Goal: Task Accomplishment & Management: Manage account settings

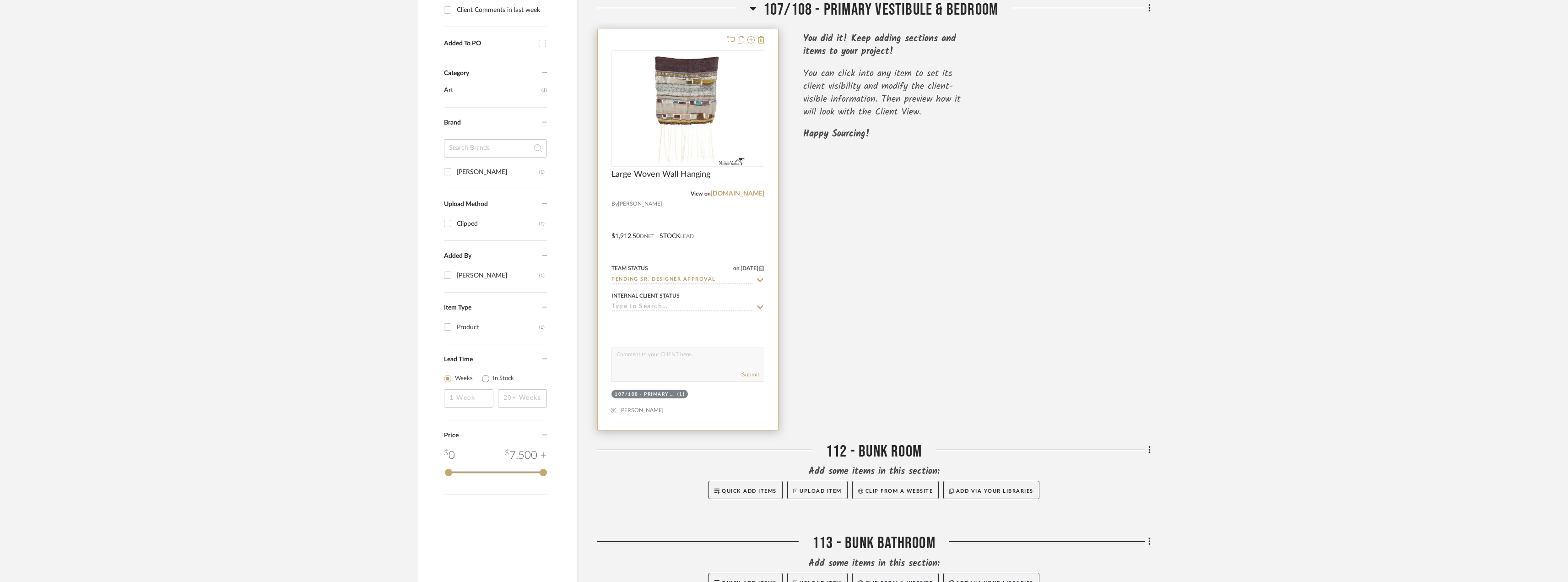
scroll to position [548, 0]
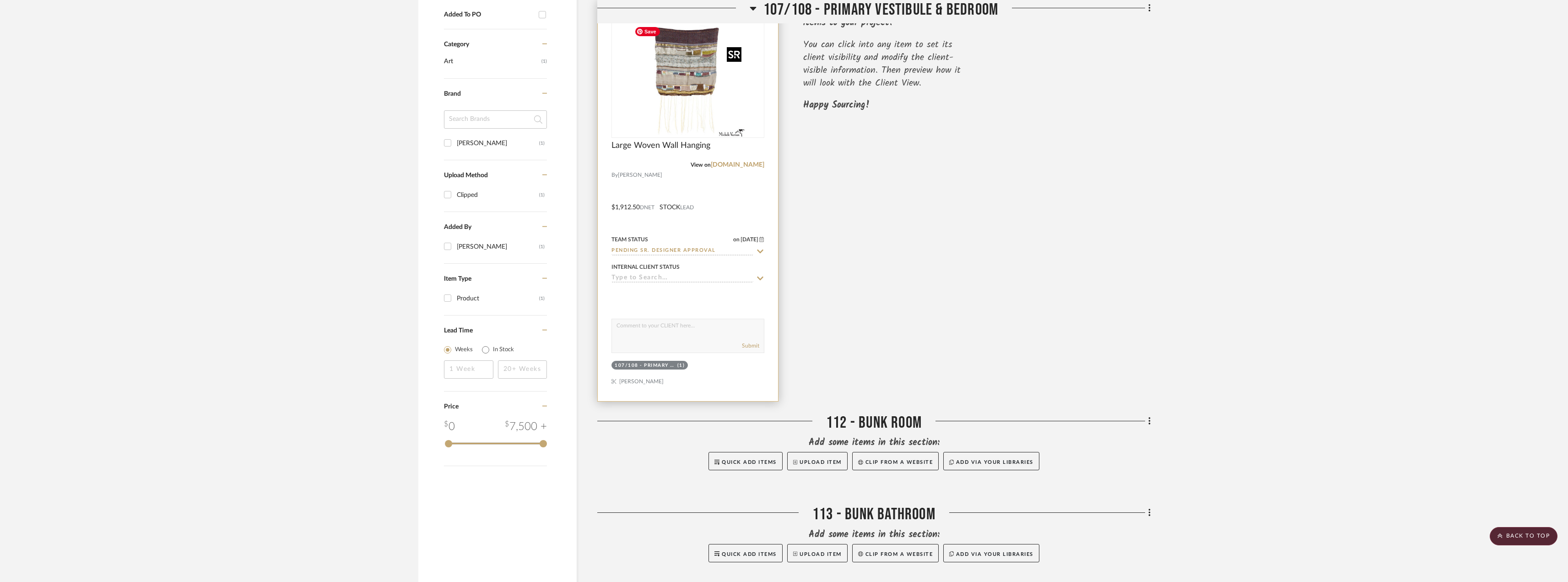
click at [714, 93] on img "0" at bounding box center [688, 79] width 115 height 115
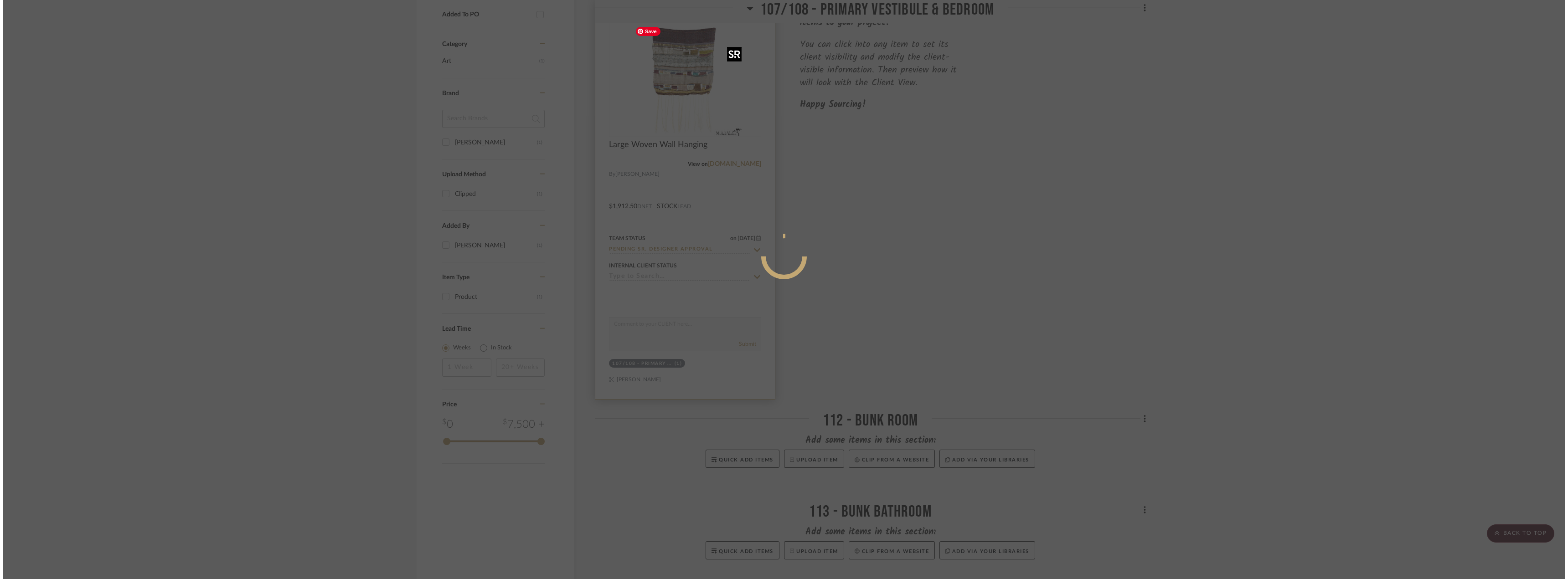
scroll to position [0, 0]
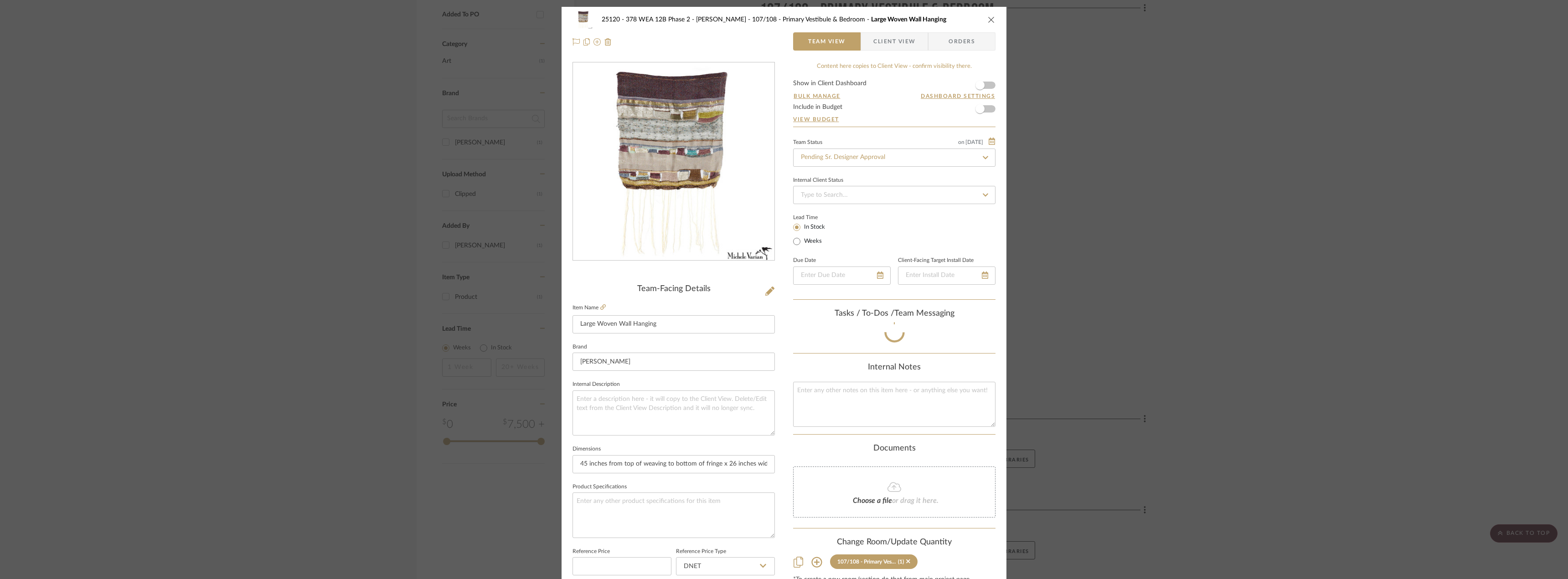
click at [882, 44] on span "Client View" at bounding box center [894, 41] width 42 height 18
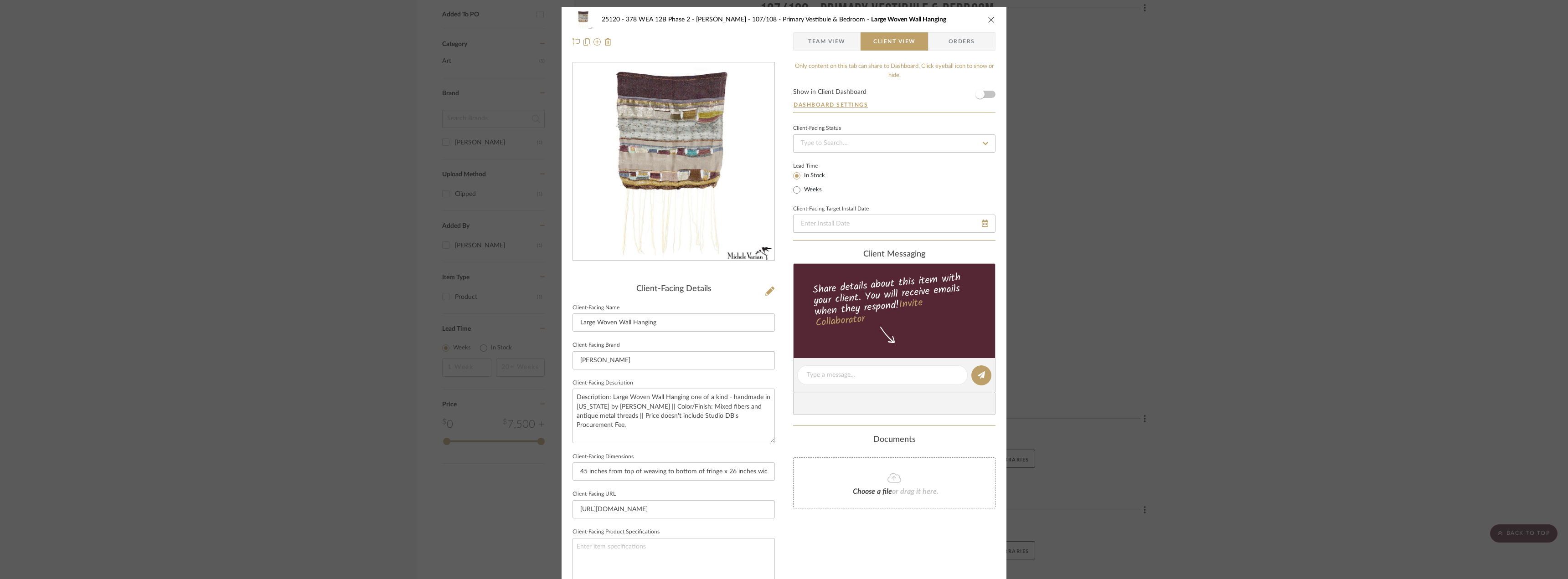
click at [989, 96] on form "Show in Client Dashboard Dashboard Settings" at bounding box center [894, 101] width 203 height 24
click at [983, 93] on span "button" at bounding box center [980, 95] width 20 height 20
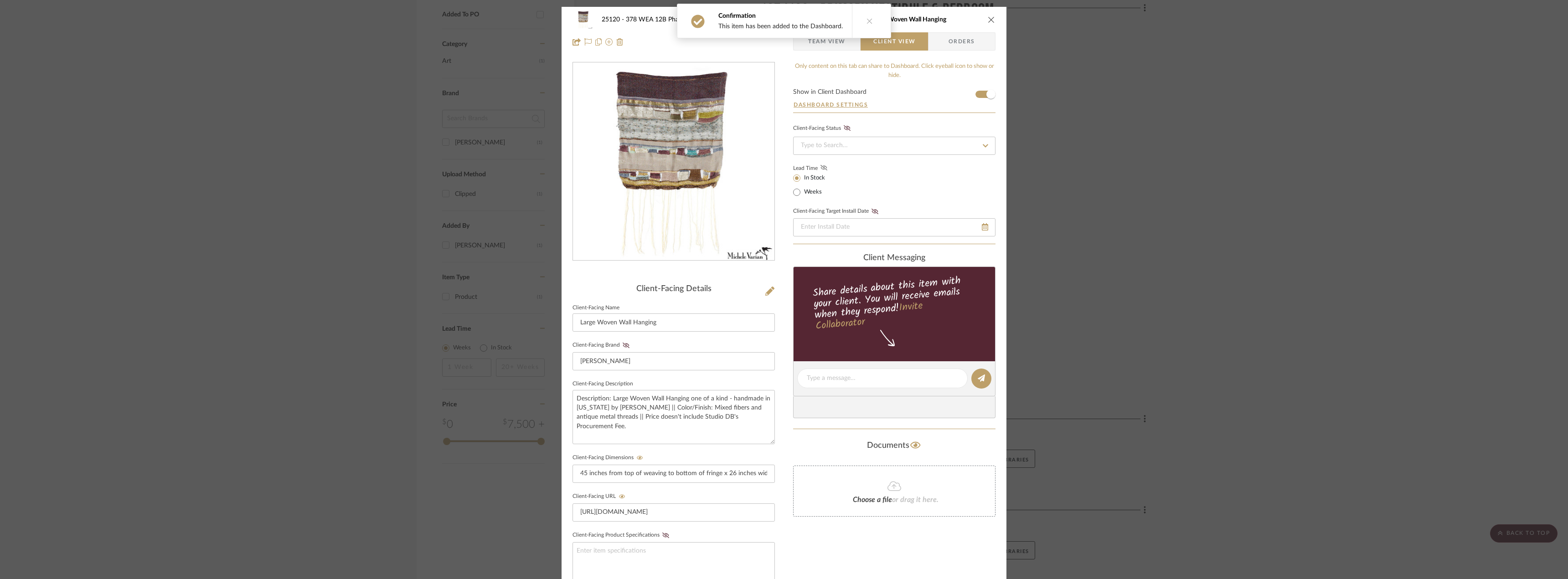
click at [821, 166] on icon at bounding box center [824, 167] width 7 height 6
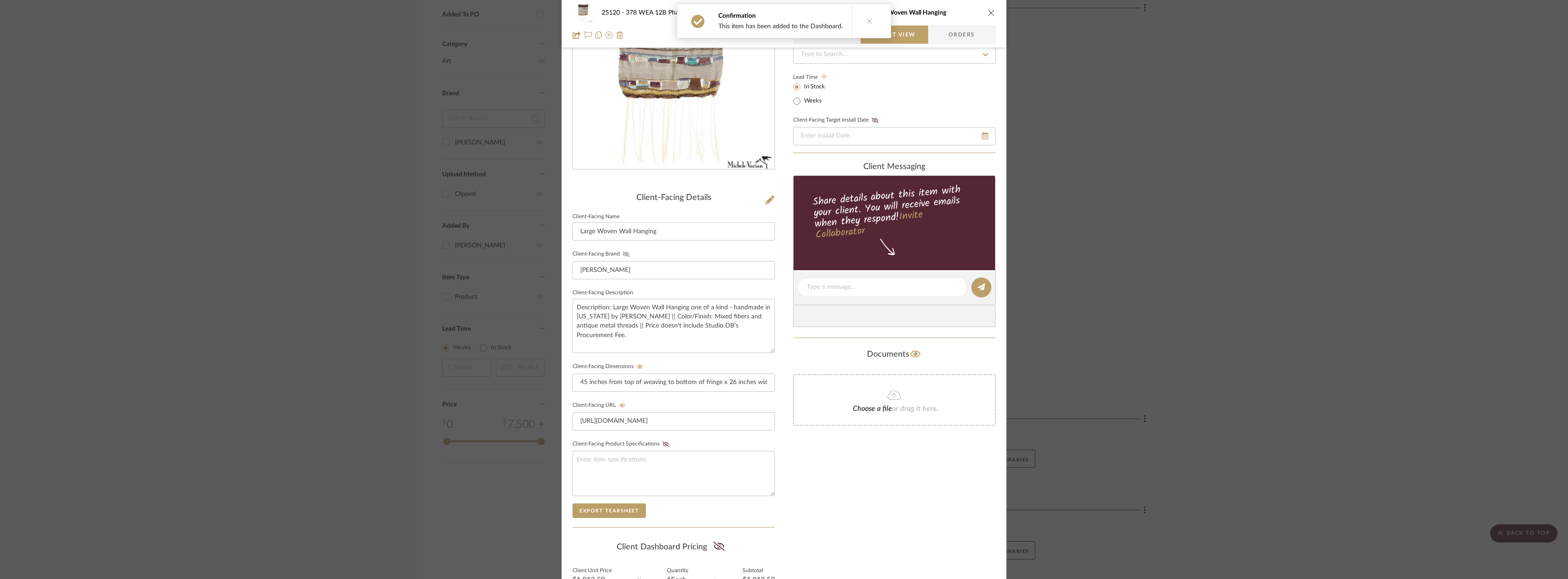
click at [622, 252] on icon at bounding box center [626, 254] width 7 height 6
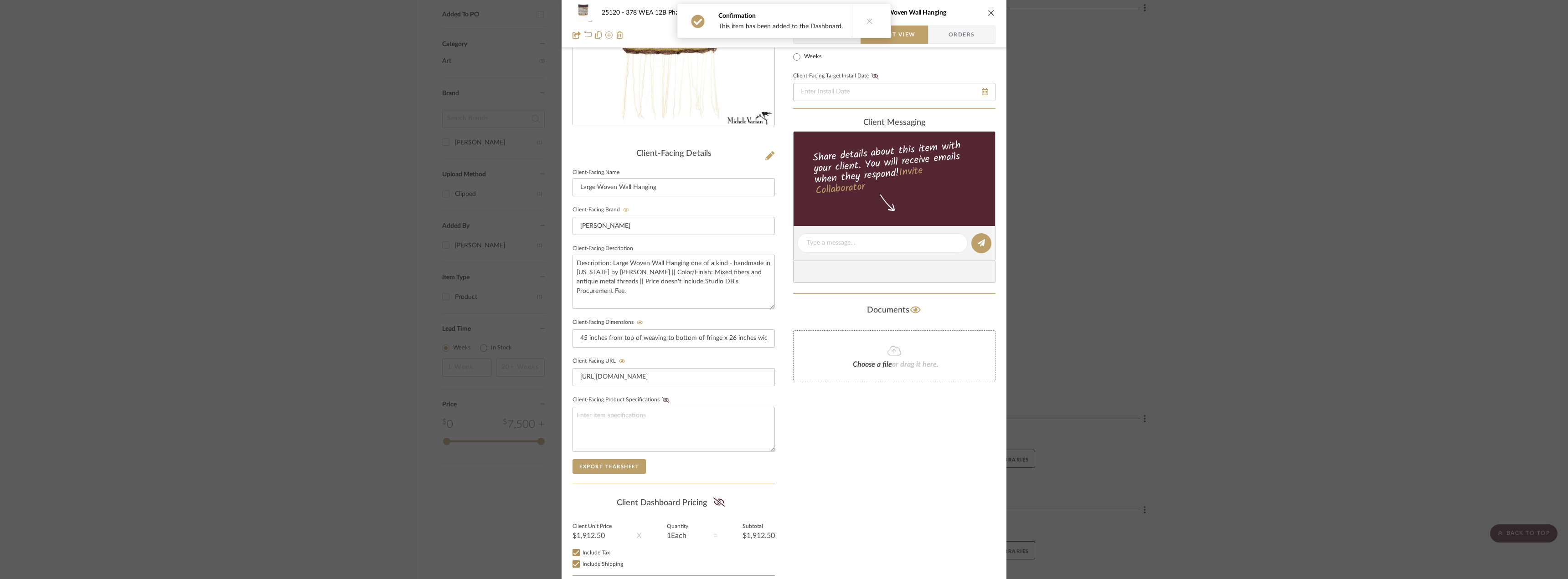
scroll to position [186, 0]
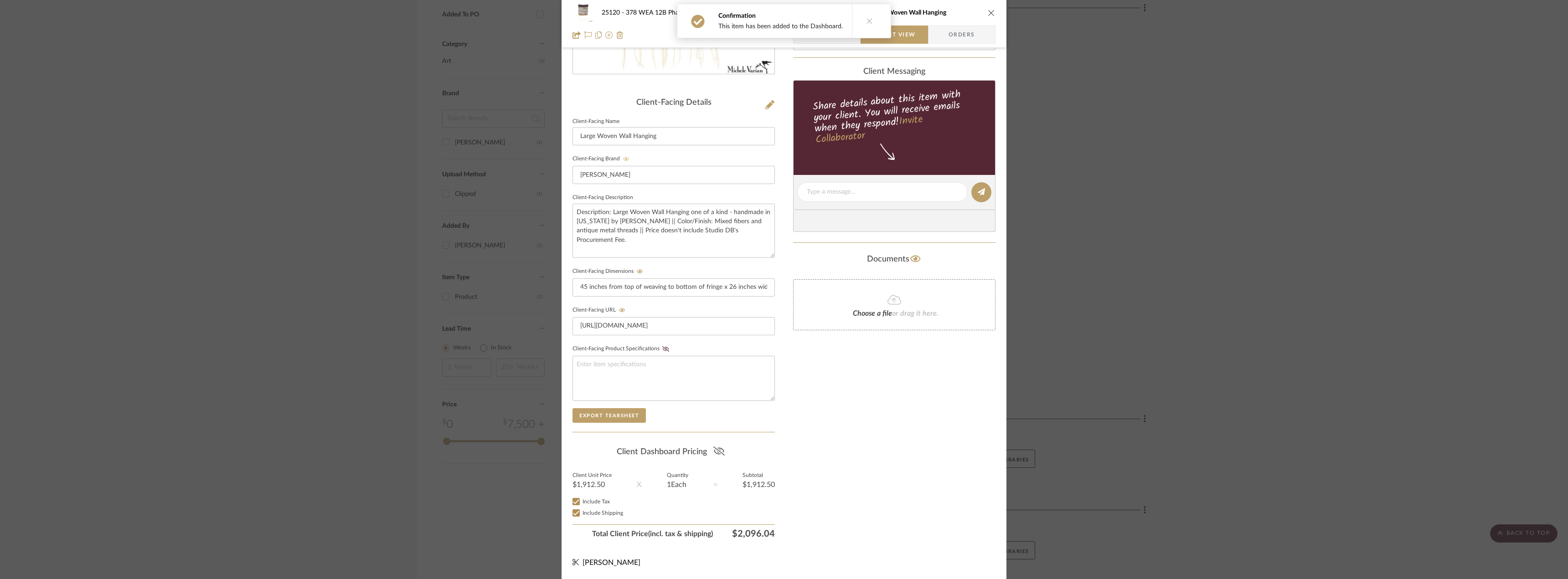
click at [718, 452] on icon at bounding box center [719, 451] width 11 height 9
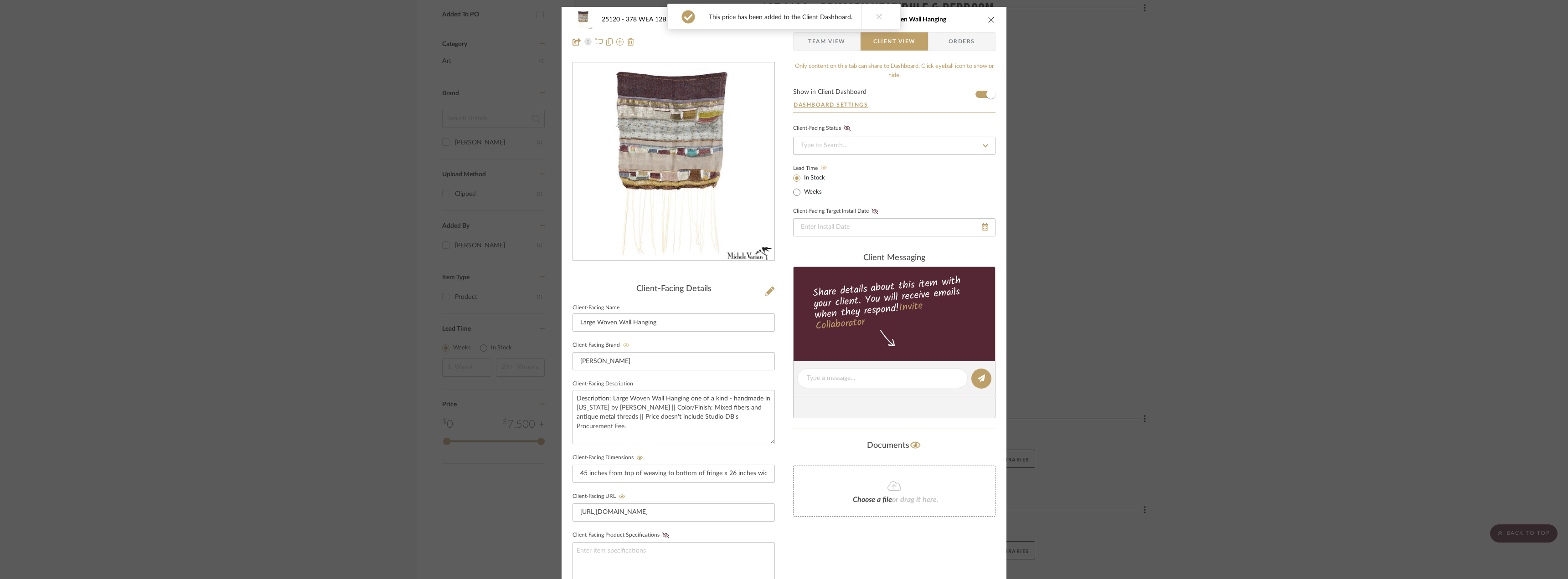
click at [876, 14] on icon at bounding box center [879, 16] width 6 height 6
click at [825, 32] on div "25120 - 378 WEA 12B Phase 2 - [PERSON_NAME] 107/108 - Primary Vestibule & Bedro…" at bounding box center [784, 31] width 445 height 48
click at [824, 37] on span "Team View" at bounding box center [826, 41] width 37 height 18
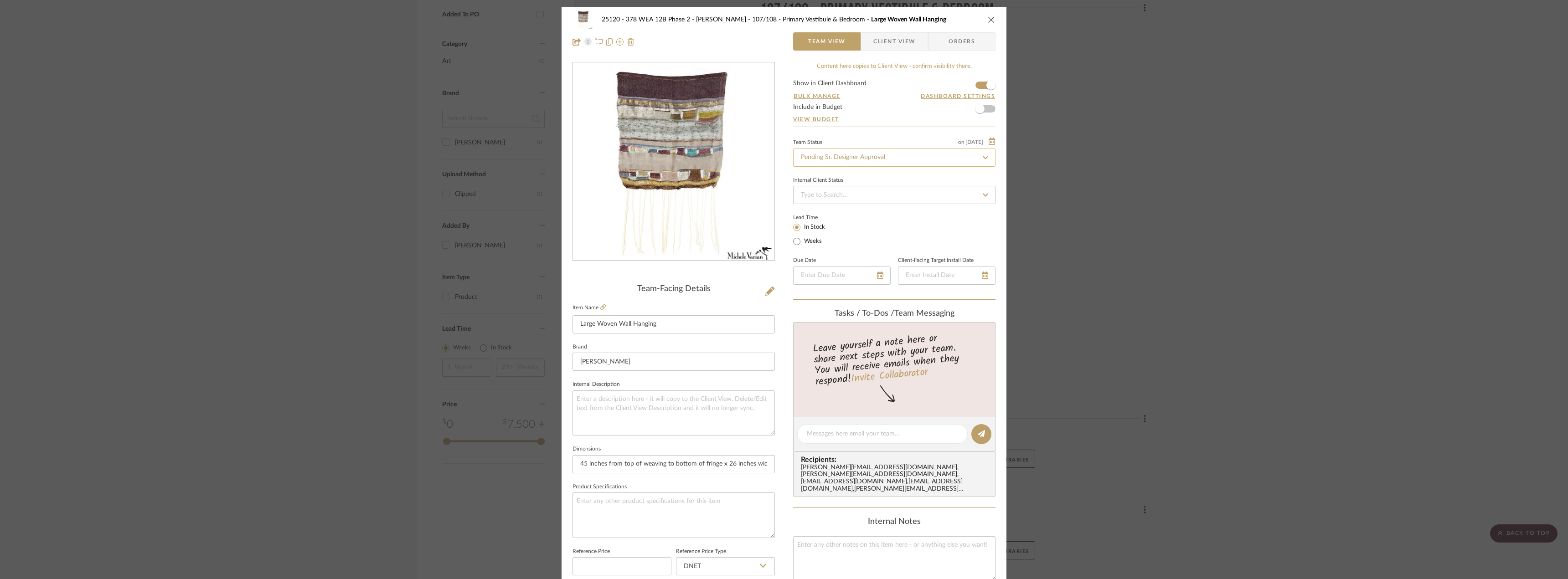
click at [841, 161] on input "Pending Sr. Designer Approval" at bounding box center [894, 157] width 203 height 18
click at [828, 206] on span "Approval Pending" at bounding box center [824, 205] width 49 height 6
type input "Approval Pending"
click at [1187, 192] on div "25120 - 378 WEA 12B Phase 2 - [PERSON_NAME] 107/108 - Primary Vestibule & Bedro…" at bounding box center [784, 290] width 1568 height 579
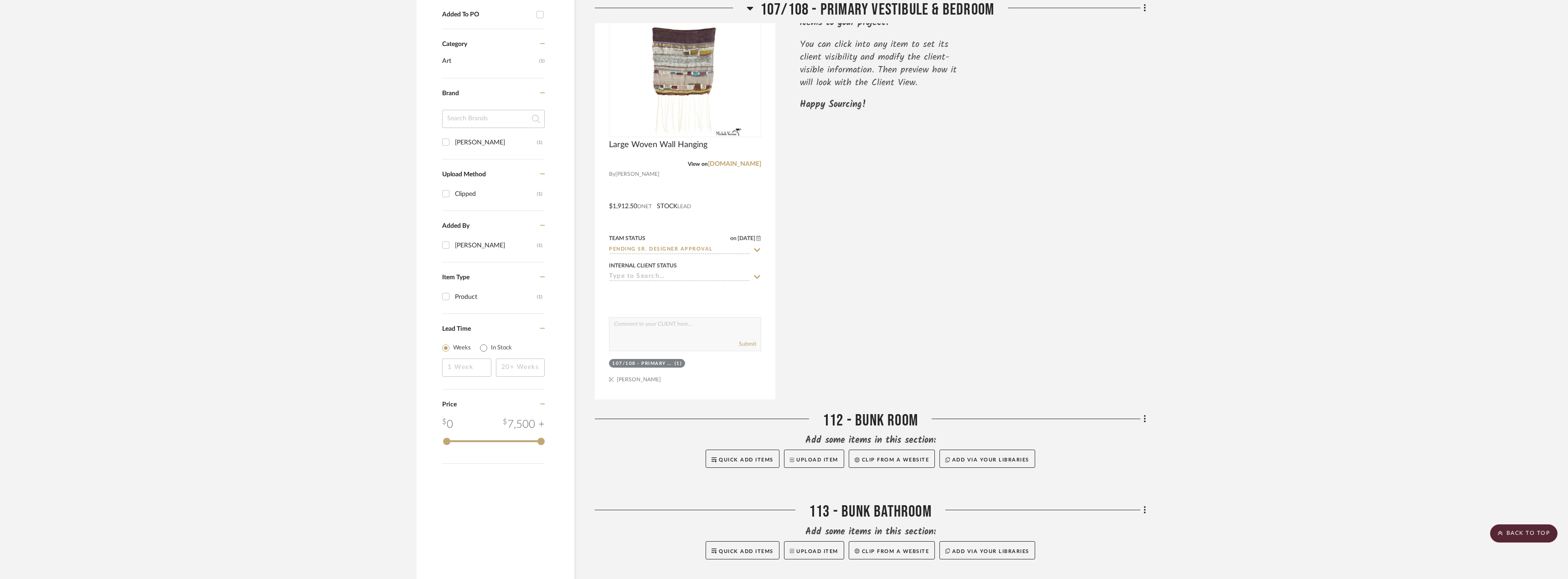
type input "Approval Pending"
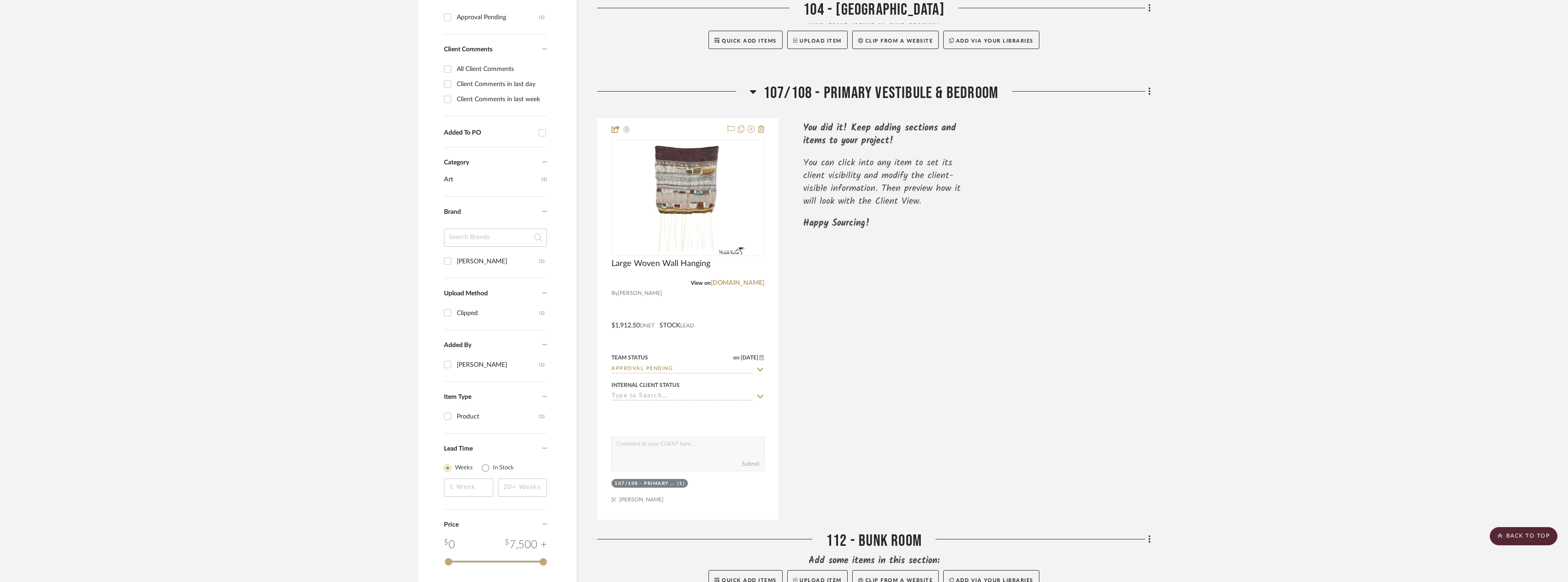
scroll to position [319, 0]
